Goal: Transaction & Acquisition: Book appointment/travel/reservation

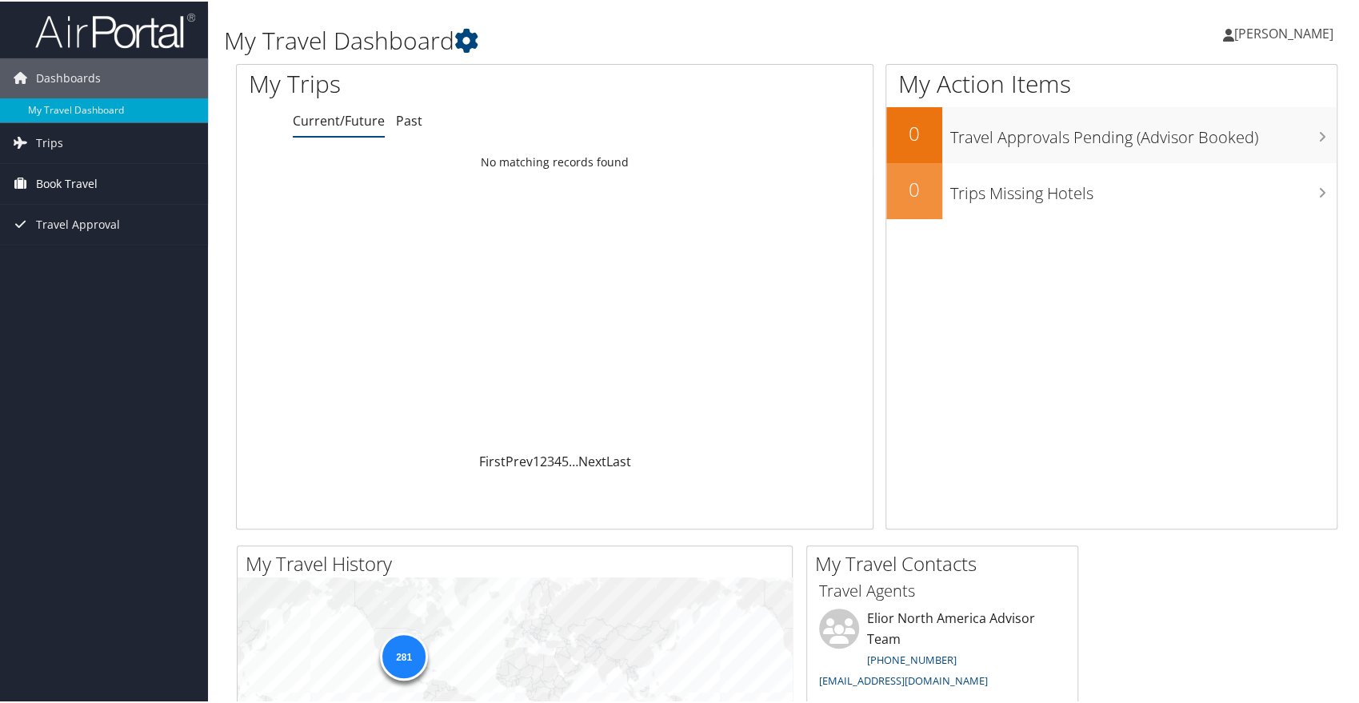
click at [59, 179] on span "Book Travel" at bounding box center [67, 182] width 62 height 40
click at [78, 276] on span "Travel Approval" at bounding box center [78, 295] width 84 height 40
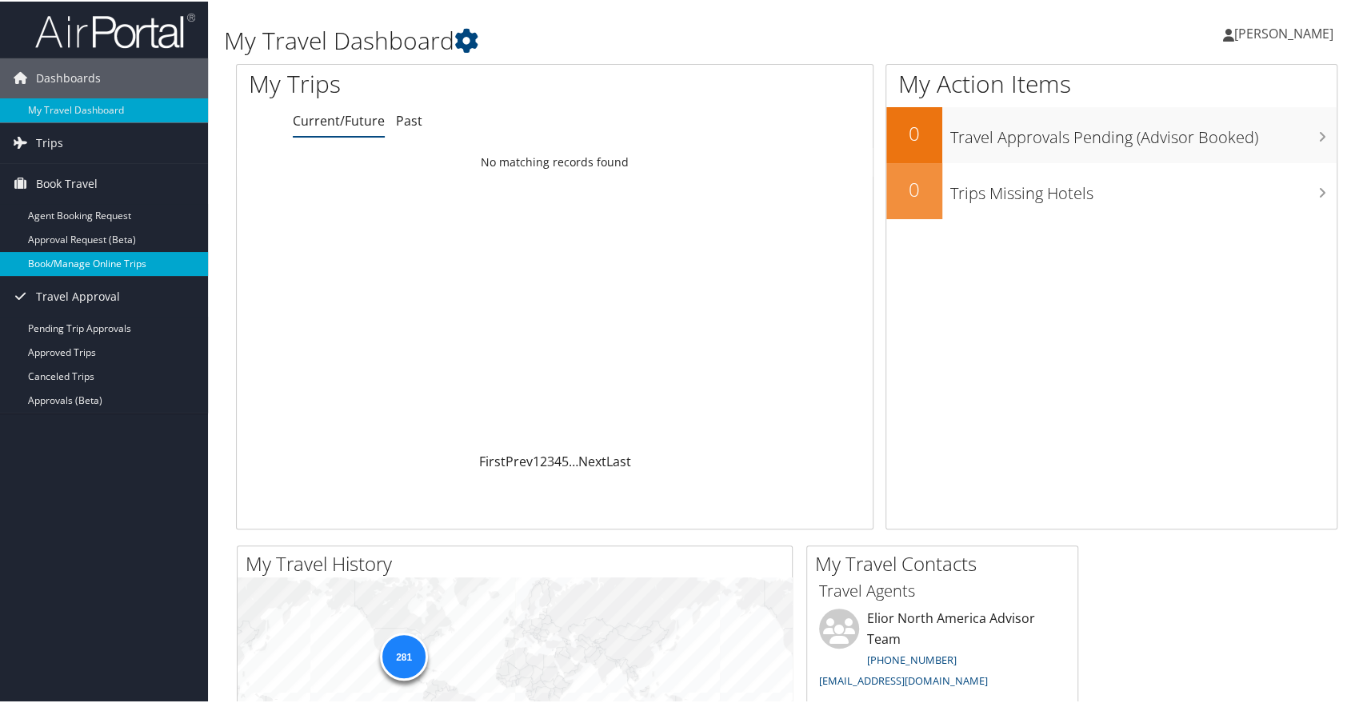
click at [82, 265] on link "Book/Manage Online Trips" at bounding box center [104, 262] width 208 height 24
